Goal: Obtain resource: Download file/media

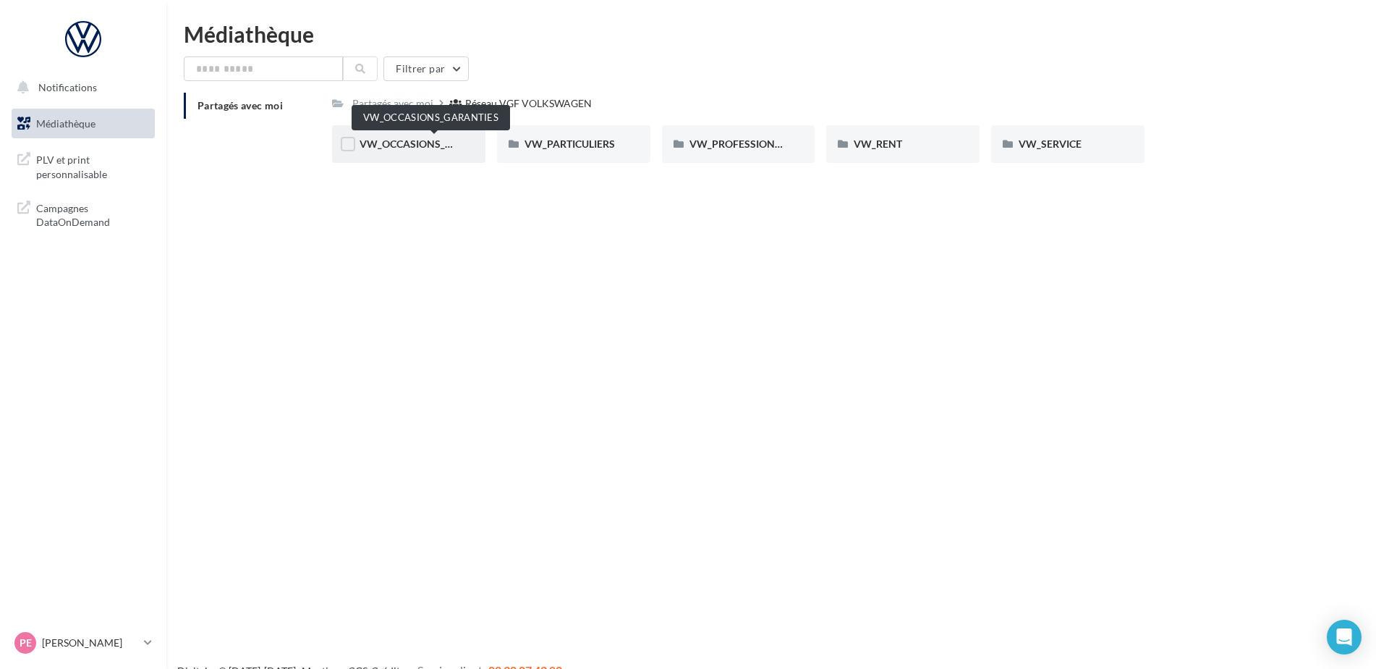
click at [399, 140] on span "VW_OCCASIONS_GARANTIES" at bounding box center [431, 144] width 142 height 12
click at [878, 140] on div "PLV" at bounding box center [903, 144] width 98 height 14
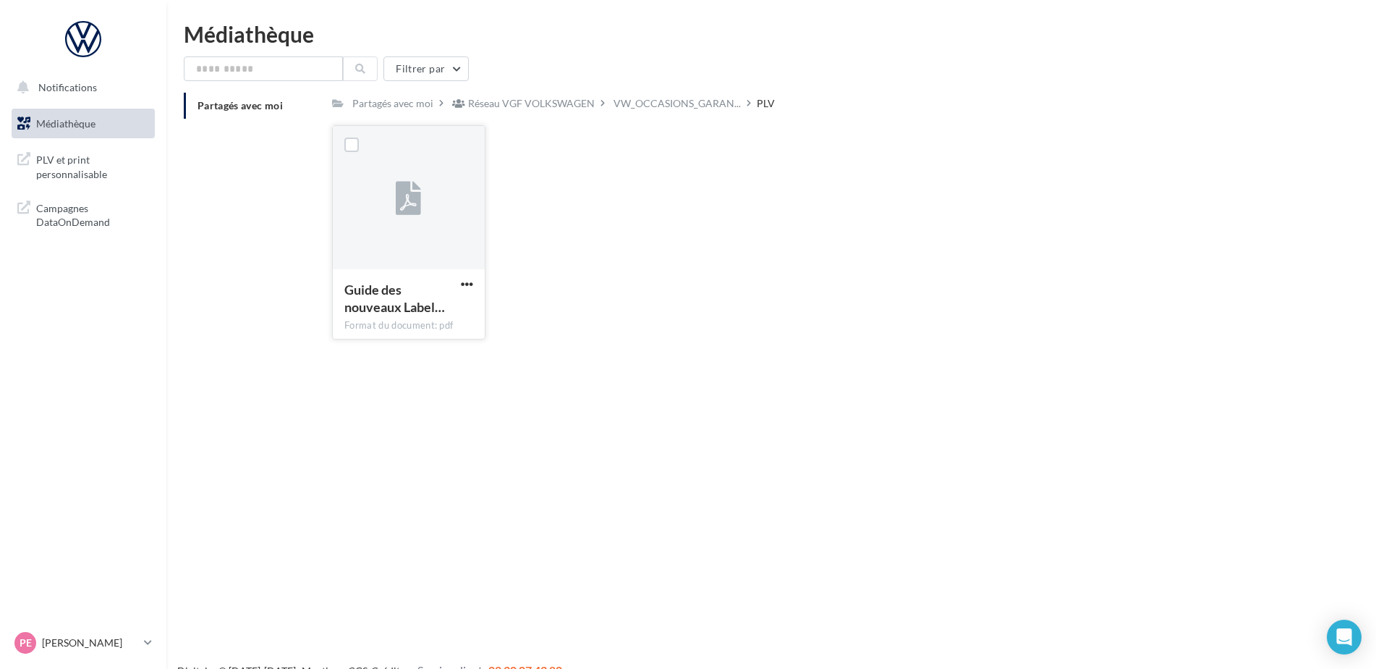
click at [407, 206] on icon at bounding box center [408, 198] width 25 height 33
click at [415, 309] on span "Guide des nouveaux Label…" at bounding box center [394, 298] width 101 height 33
click at [377, 326] on div "Format du document: pdf" at bounding box center [408, 325] width 129 height 13
click at [403, 211] on icon at bounding box center [408, 198] width 25 height 33
click at [775, 102] on div "PLV" at bounding box center [766, 103] width 18 height 14
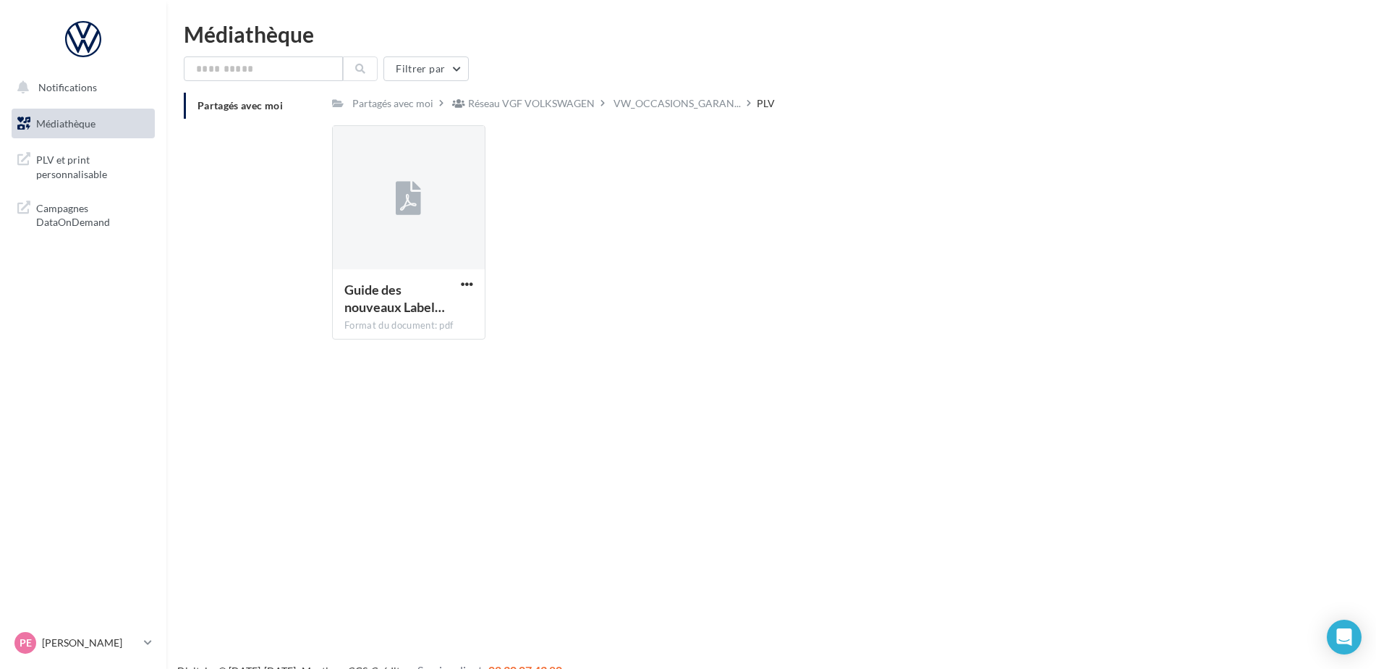
click at [775, 102] on div "PLV" at bounding box center [766, 103] width 18 height 14
click at [379, 300] on span "Guide des nouveaux Label…" at bounding box center [394, 298] width 101 height 33
click at [360, 143] on div at bounding box center [352, 145] width 38 height 38
drag, startPoint x: 392, startPoint y: 191, endPoint x: 417, endPoint y: 200, distance: 26.1
click at [402, 194] on div at bounding box center [409, 198] width 152 height 145
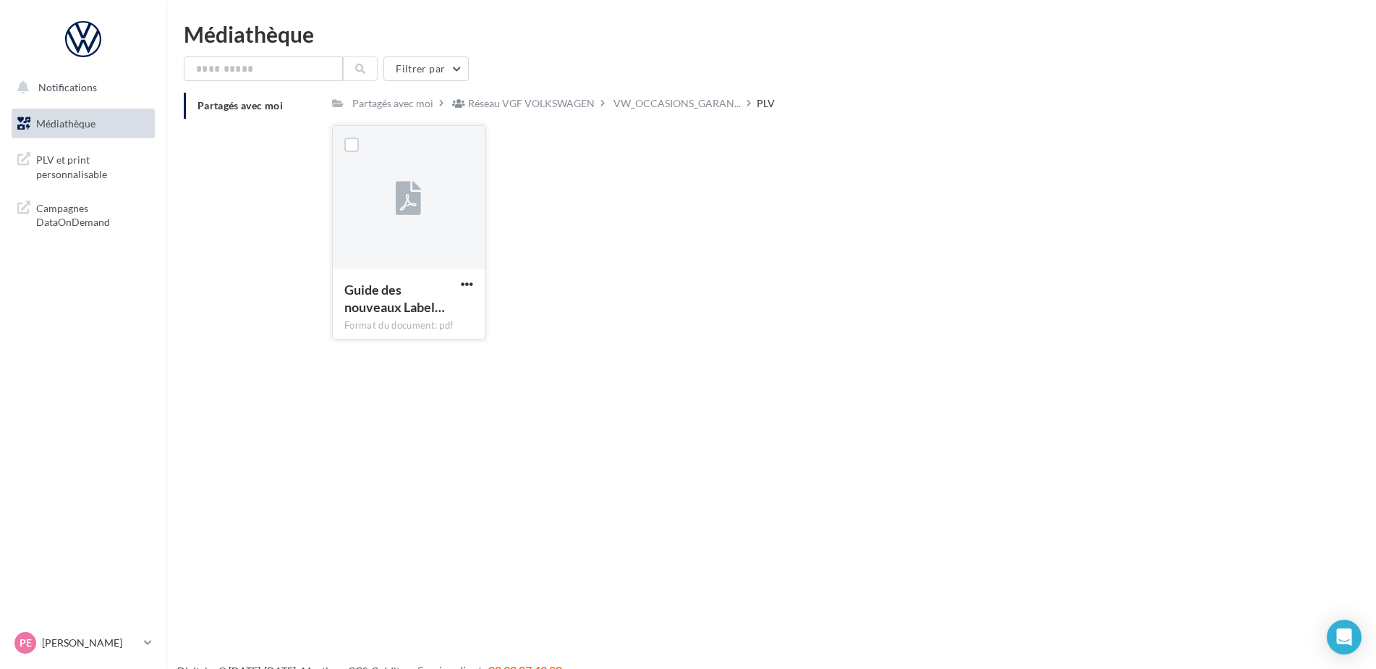
click at [417, 200] on icon at bounding box center [408, 198] width 25 height 33
click at [682, 108] on span "VW_OCCASIONS_GARAN..." at bounding box center [677, 103] width 127 height 14
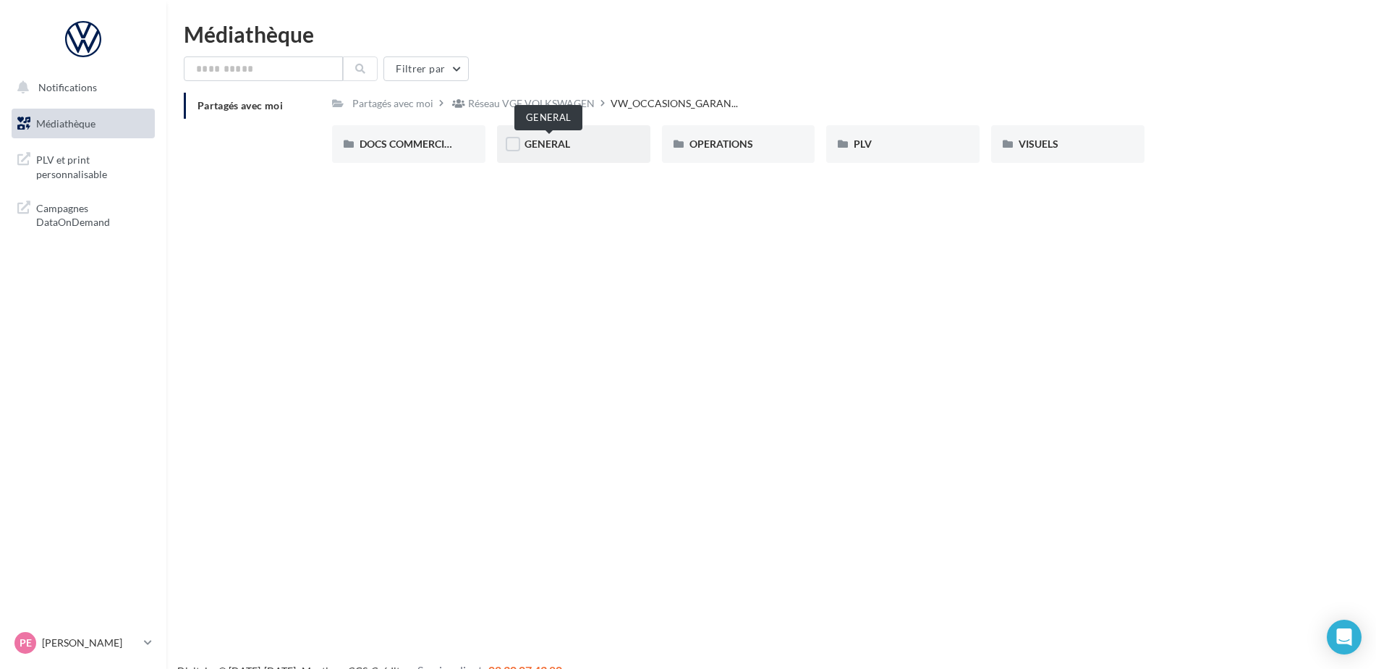
click at [551, 144] on span "GENERAL" at bounding box center [548, 144] width 46 height 12
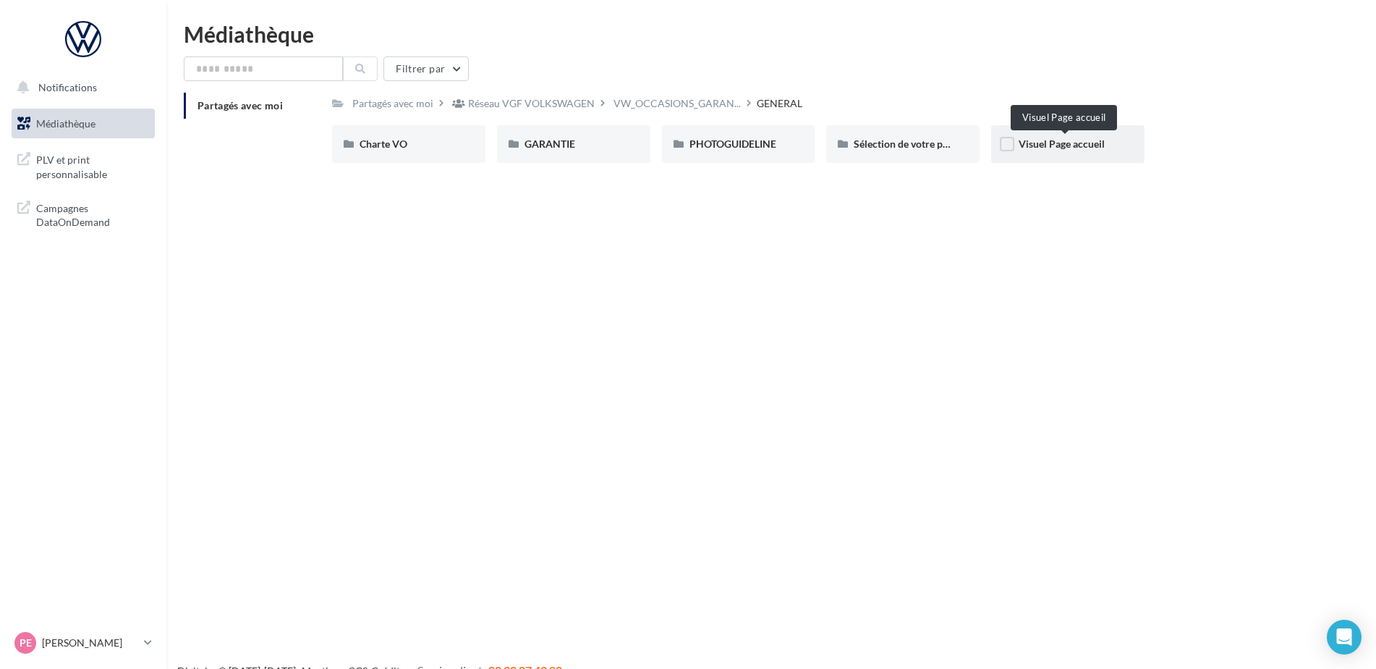
click at [1071, 143] on span "Visuel Page accueil" at bounding box center [1062, 144] width 86 height 12
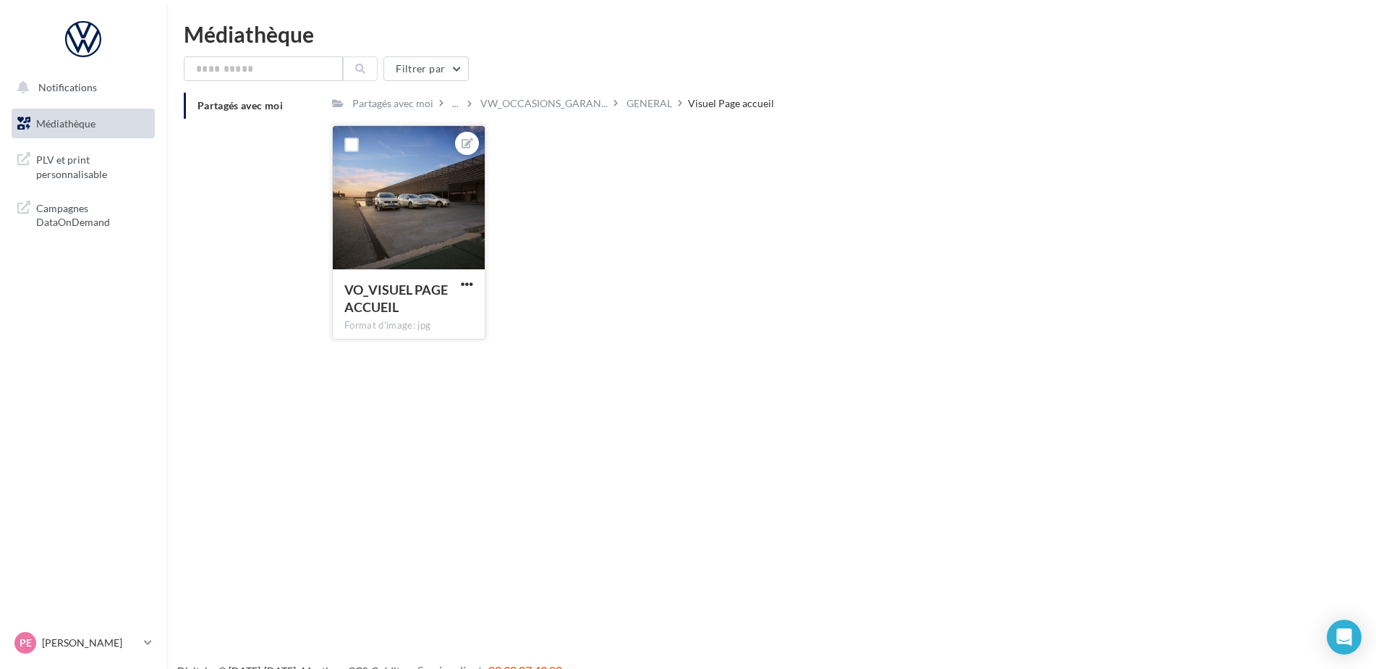
click at [406, 234] on div at bounding box center [409, 198] width 152 height 145
click at [390, 290] on span "VO_VISUEL PAGE ACCUEIL" at bounding box center [395, 298] width 103 height 33
click at [653, 107] on div "GENERAL" at bounding box center [650, 103] width 46 height 14
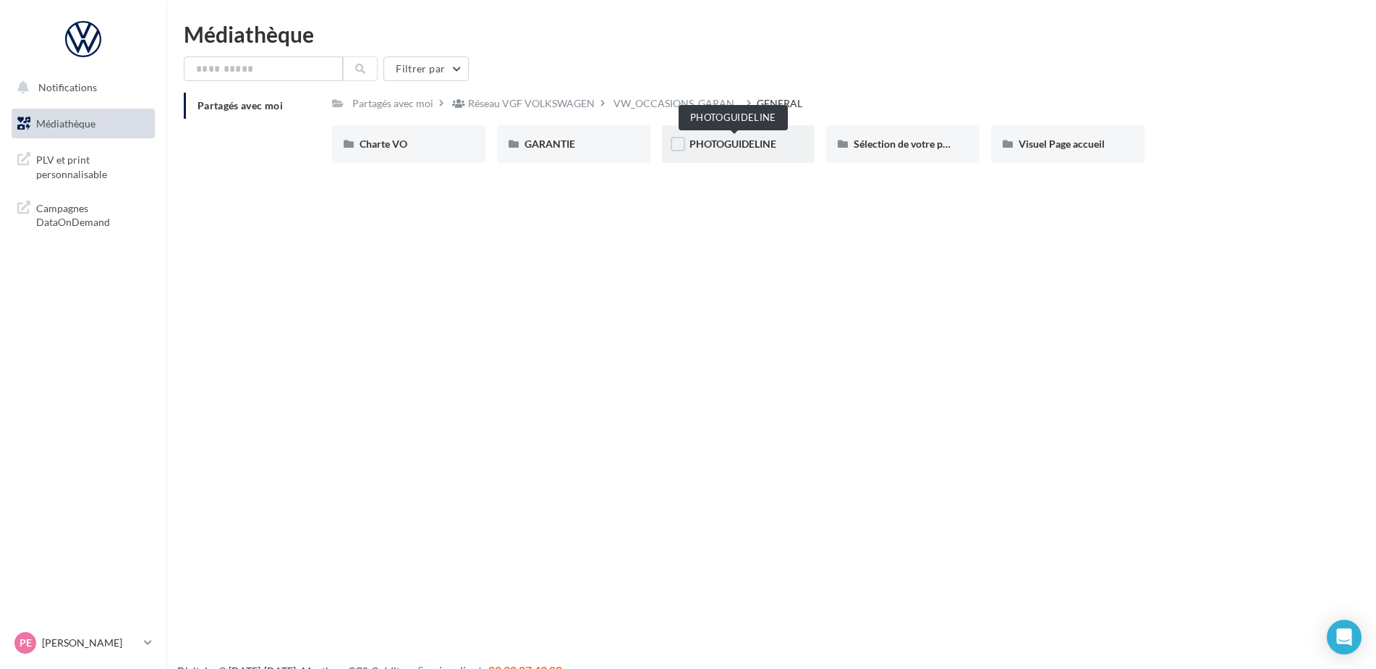
click at [748, 141] on span "PHOTOGUIDELINE" at bounding box center [733, 144] width 87 height 12
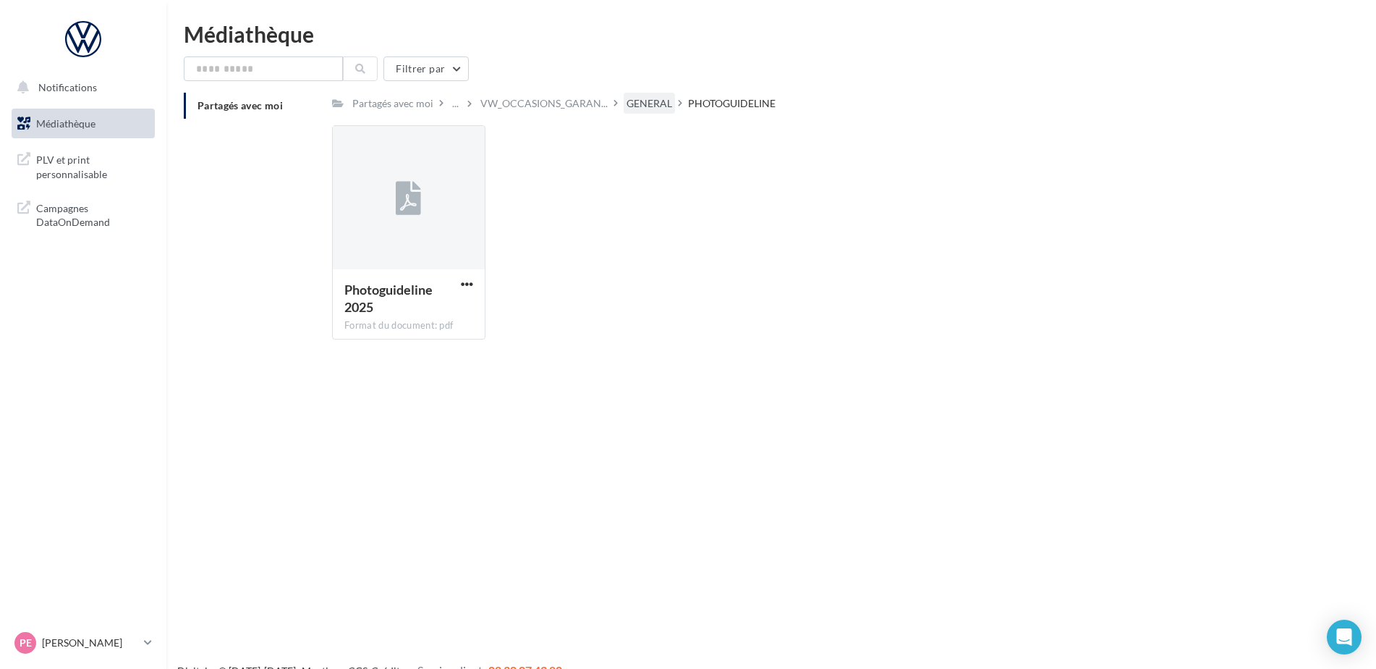
click at [657, 106] on div "GENERAL" at bounding box center [650, 103] width 46 height 14
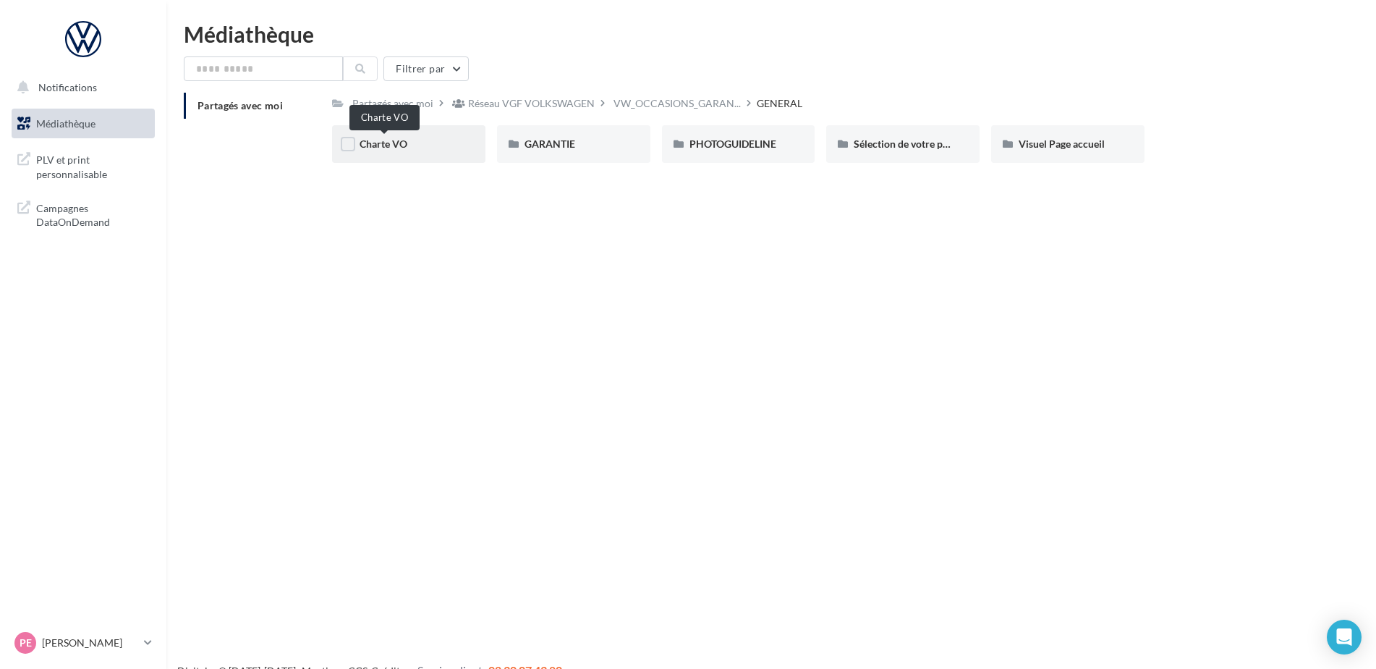
click at [375, 143] on span "Charte VO" at bounding box center [384, 144] width 48 height 12
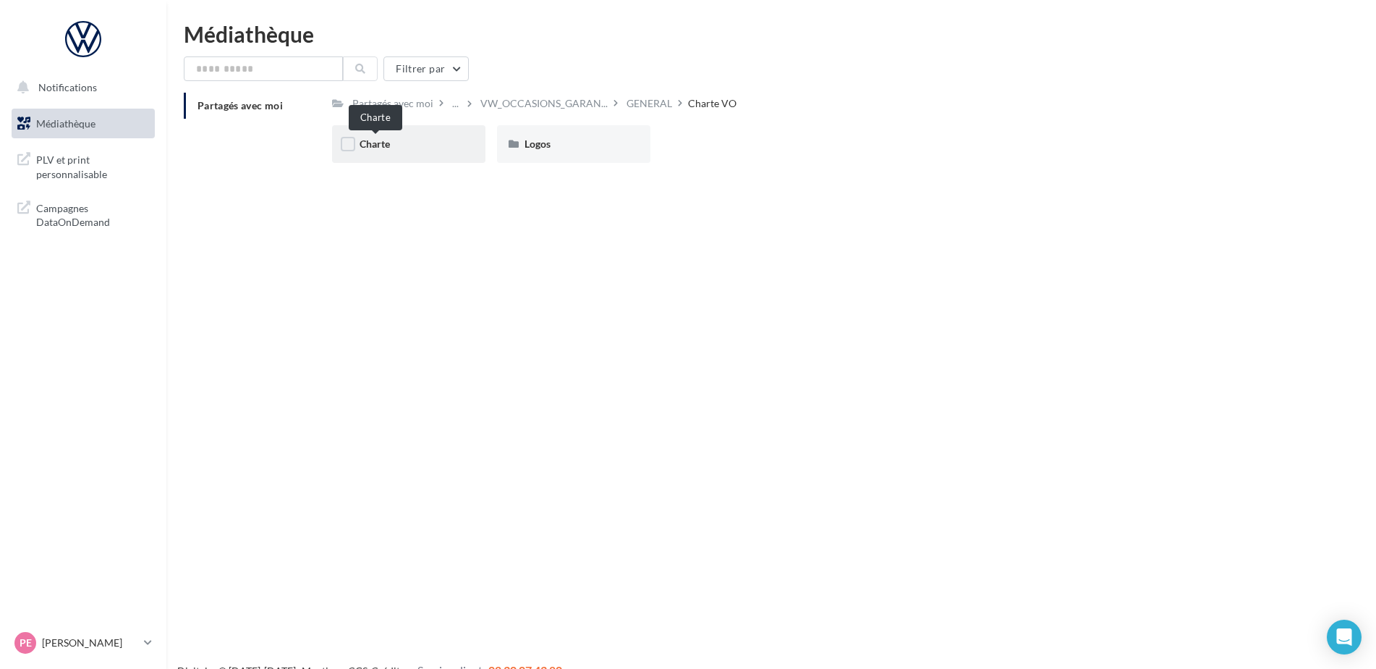
click at [371, 145] on span "Charte" at bounding box center [375, 144] width 30 height 12
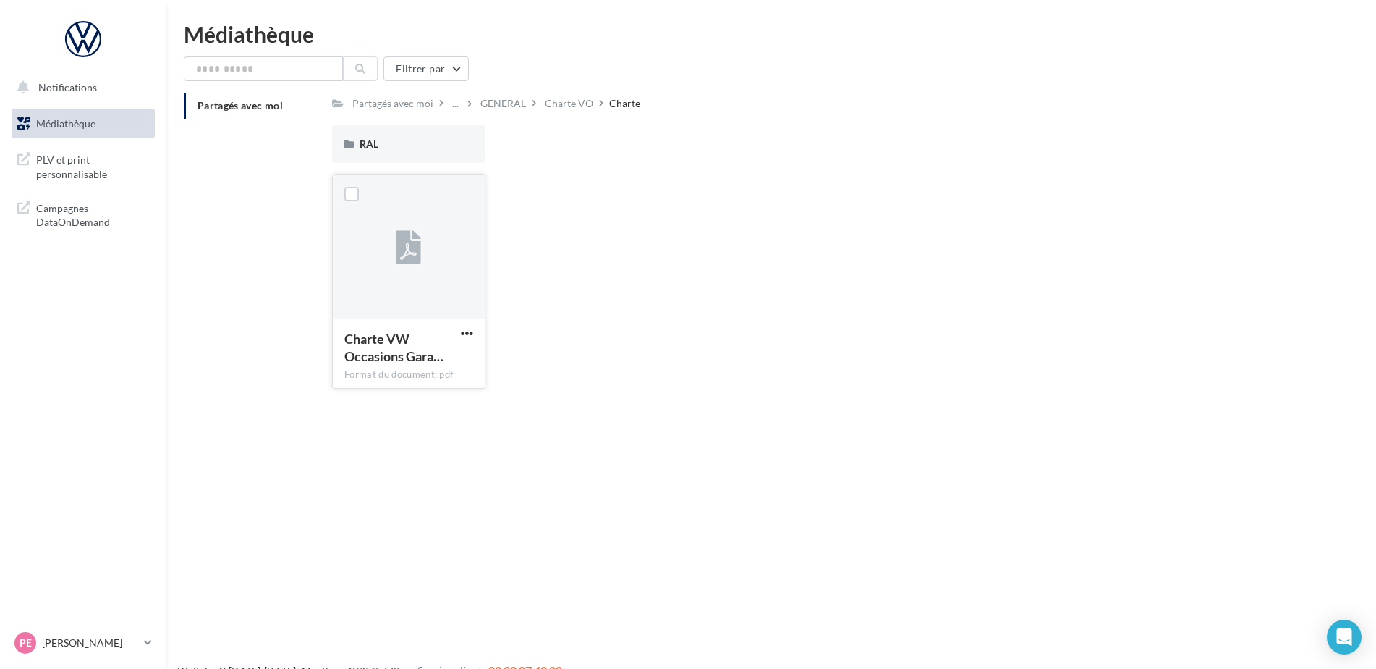
click at [383, 257] on div at bounding box center [409, 247] width 152 height 145
click at [413, 245] on icon at bounding box center [408, 248] width 25 height 33
click at [354, 195] on label at bounding box center [351, 194] width 14 height 14
click at [465, 333] on span "button" at bounding box center [467, 333] width 12 height 12
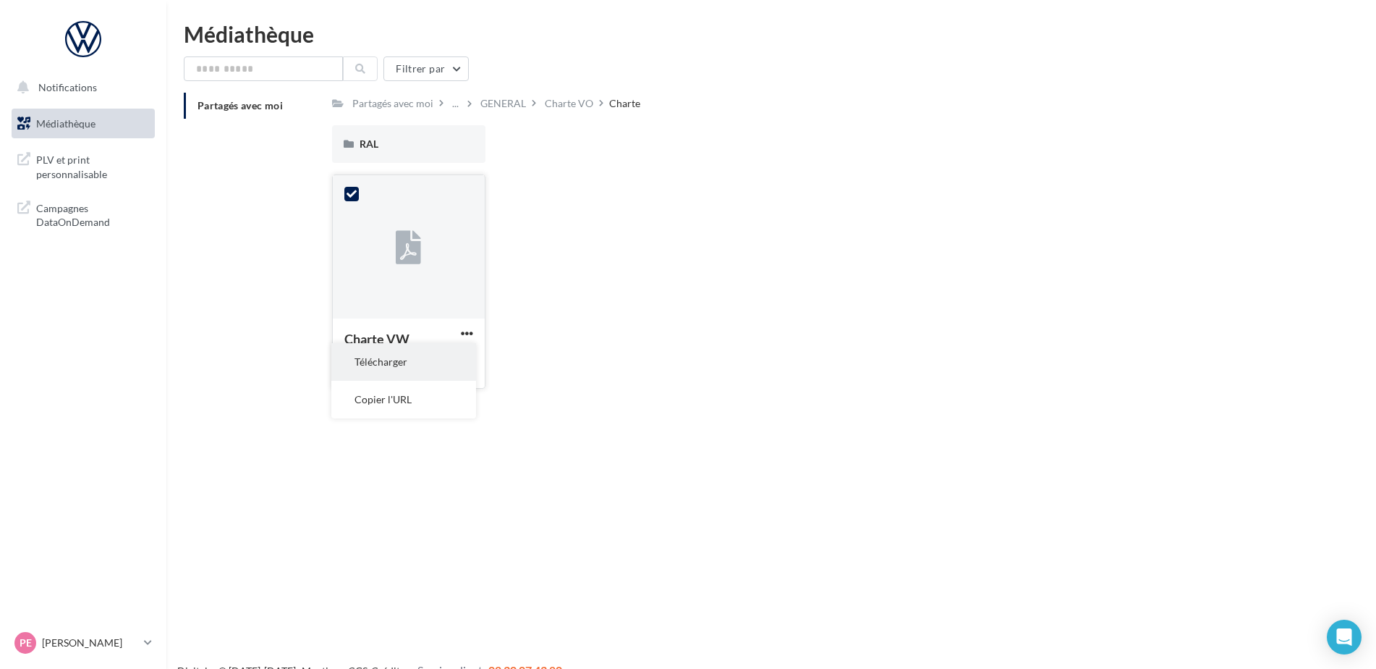
click at [384, 368] on button "Télécharger" at bounding box center [403, 362] width 145 height 38
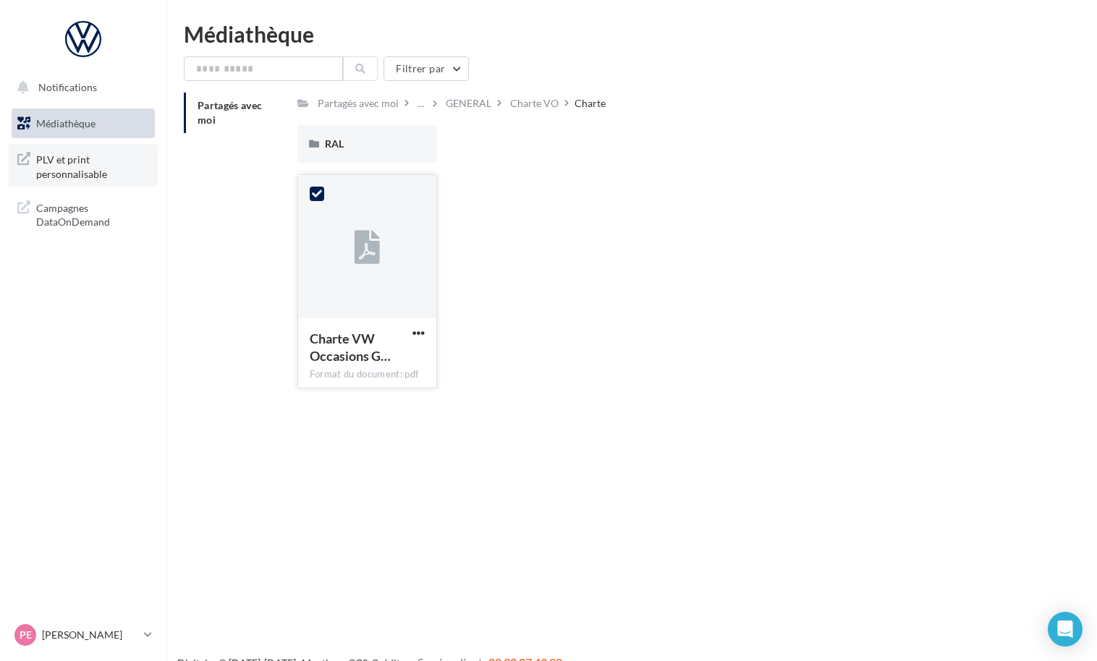
click at [66, 171] on span "PLV et print personnalisable" at bounding box center [92, 165] width 113 height 31
